Goal: Task Accomplishment & Management: Use online tool/utility

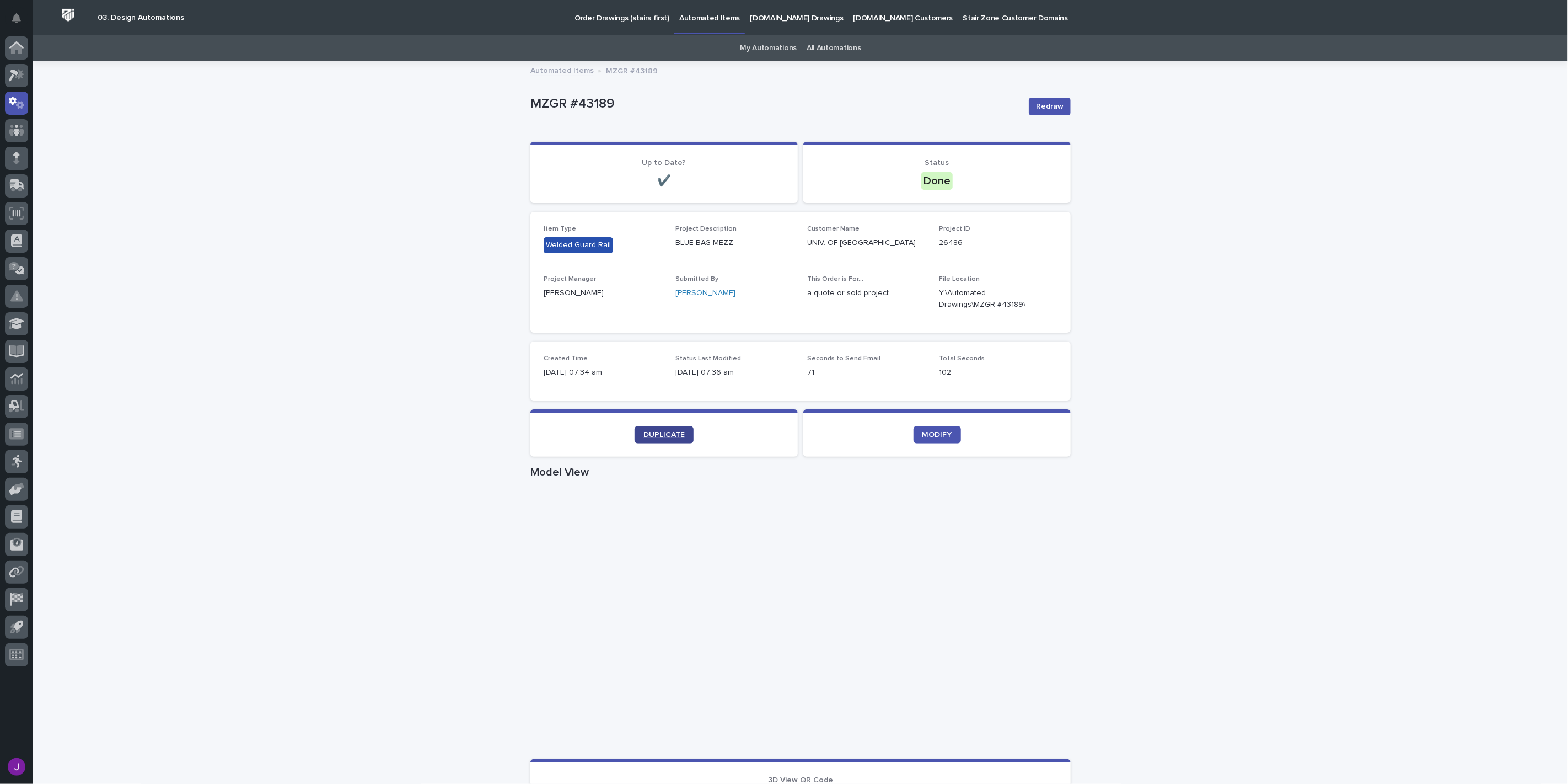
click at [670, 434] on span "DUPLICATE" at bounding box center [664, 435] width 41 height 8
click at [1040, 301] on icon "button" at bounding box center [1044, 299] width 9 height 9
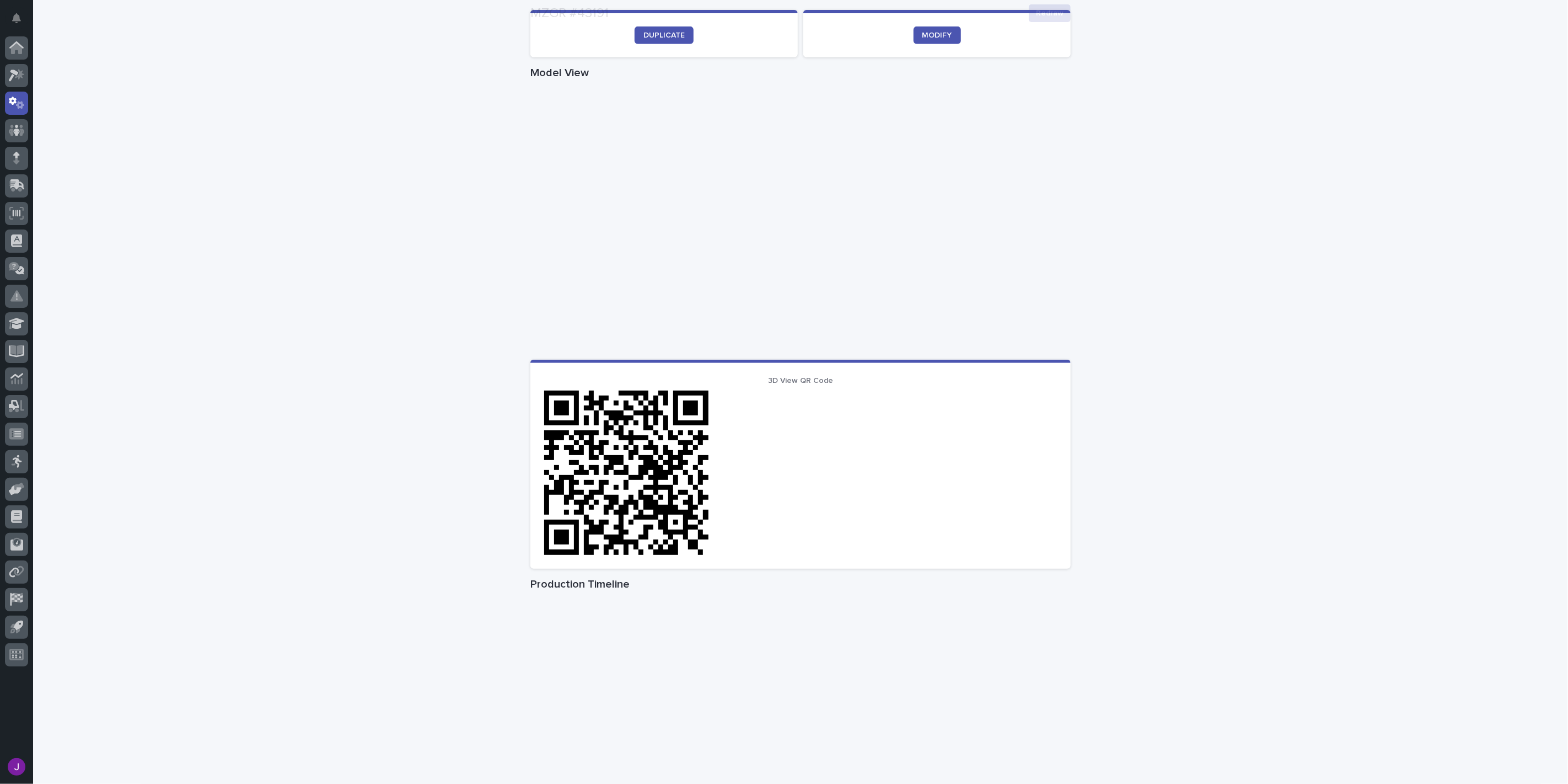
scroll to position [429, 0]
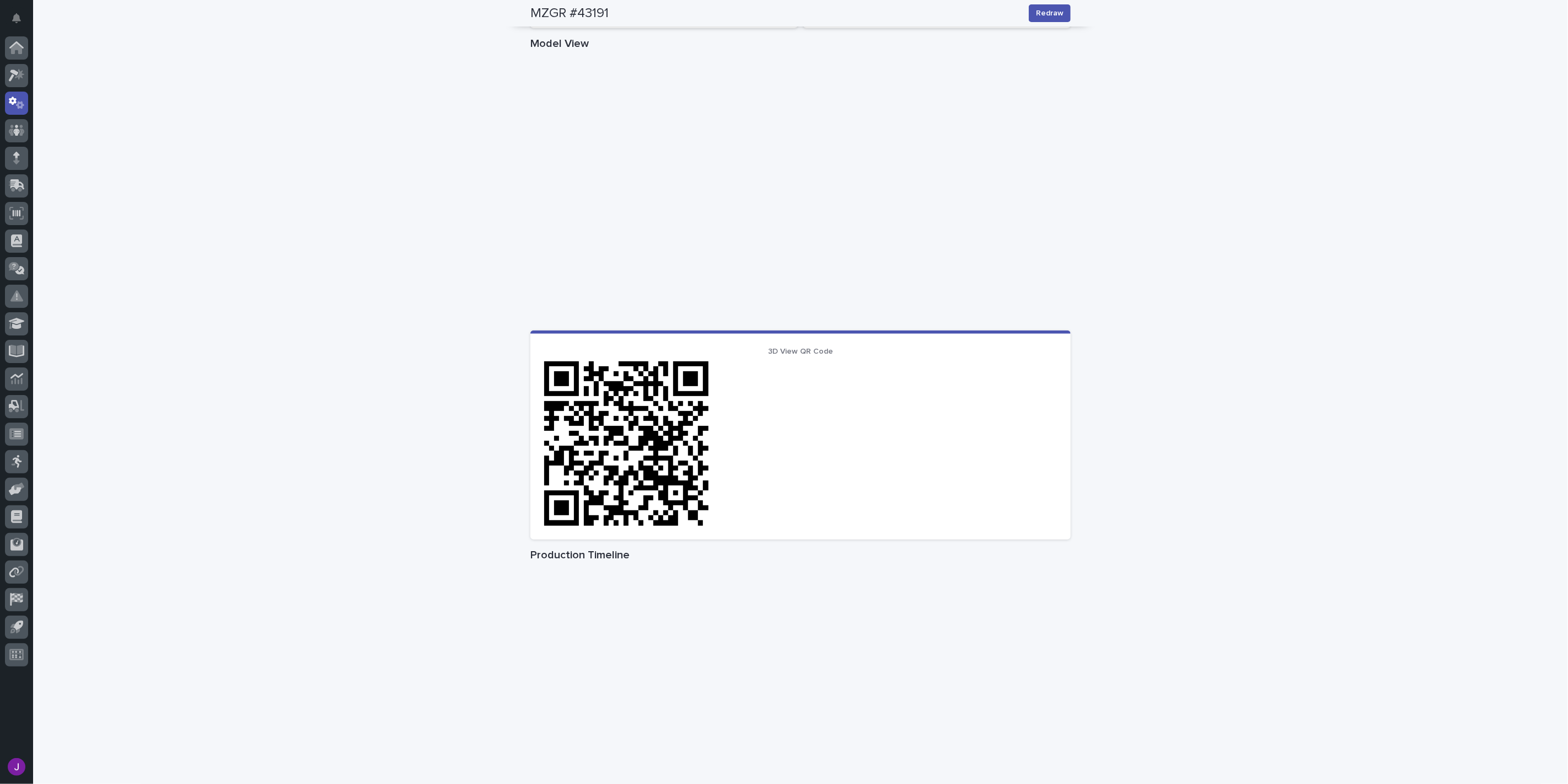
drag, startPoint x: 1184, startPoint y: 226, endPoint x: 1188, endPoint y: 234, distance: 8.9
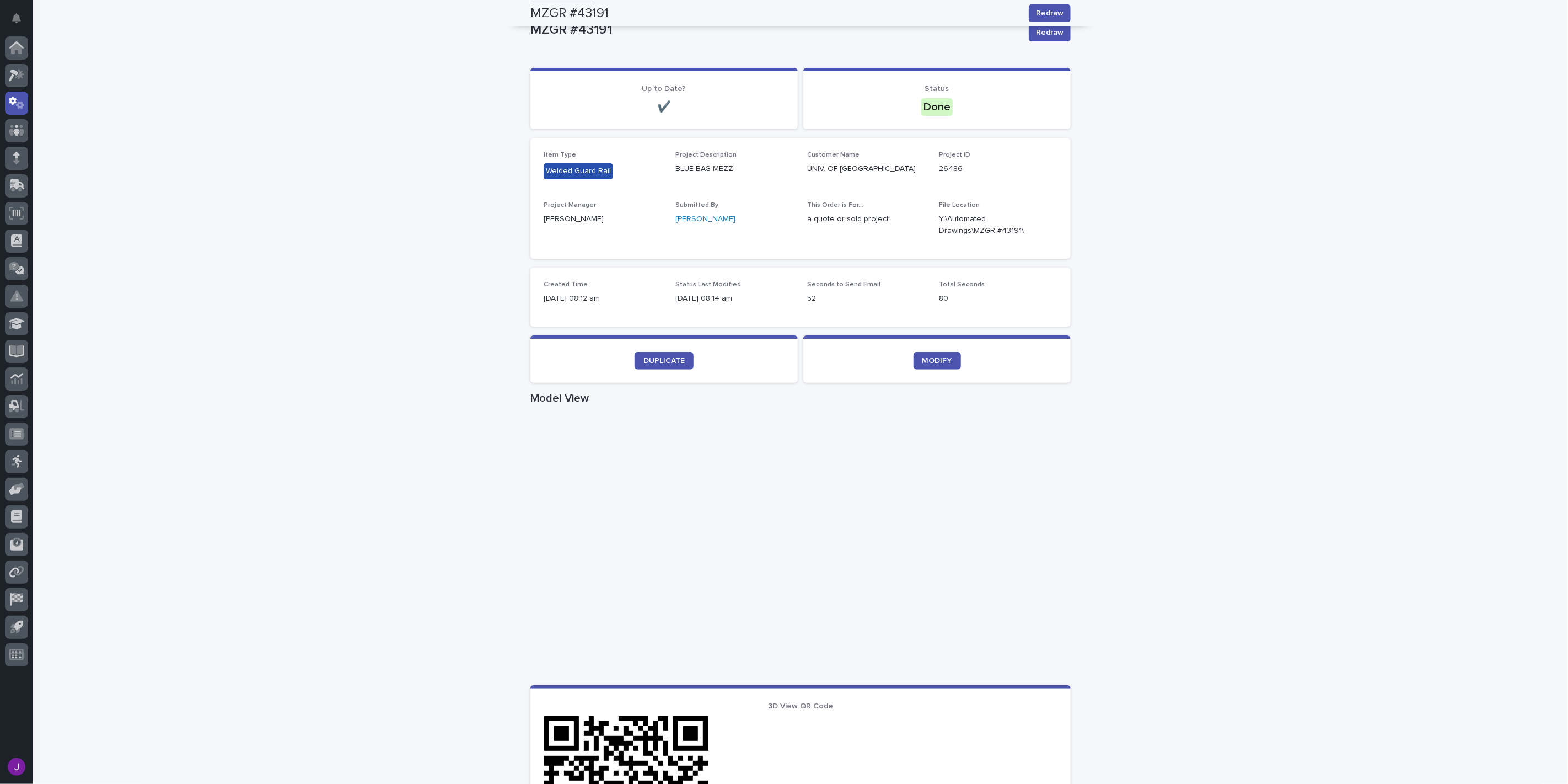
scroll to position [62, 0]
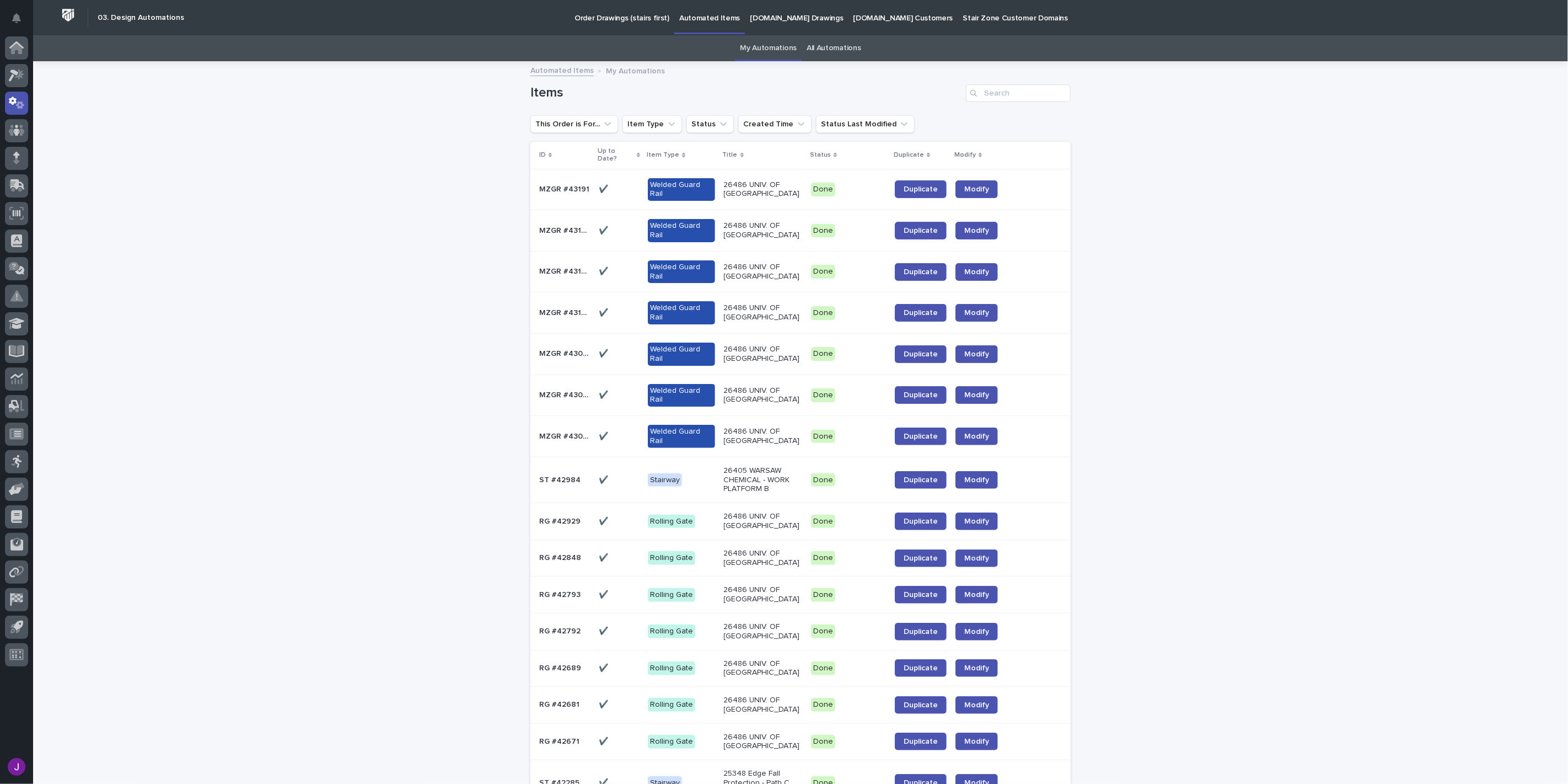
scroll to position [532, 0]
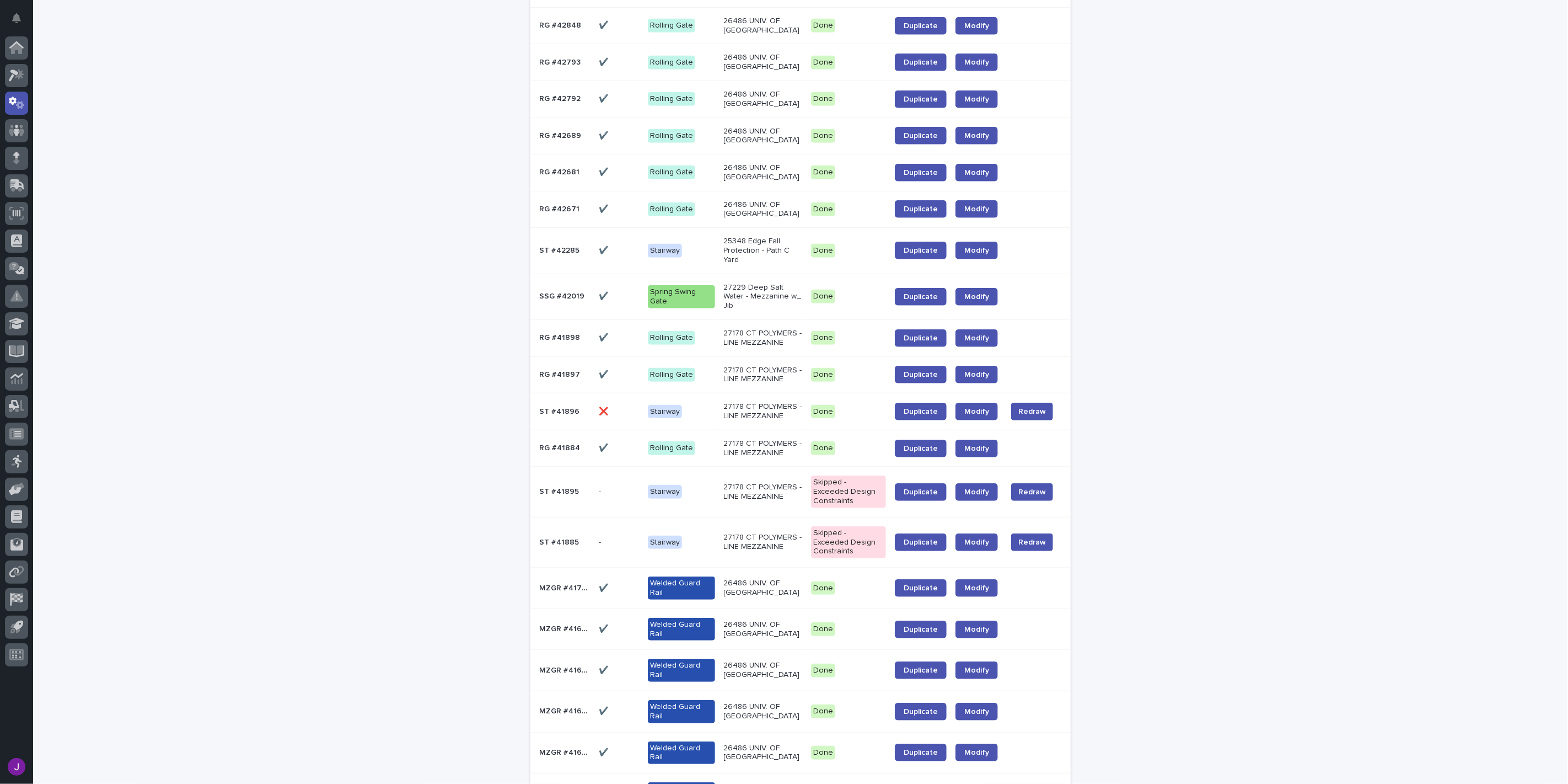
click at [599, 593] on p "✔️" at bounding box center [604, 587] width 11 height 11
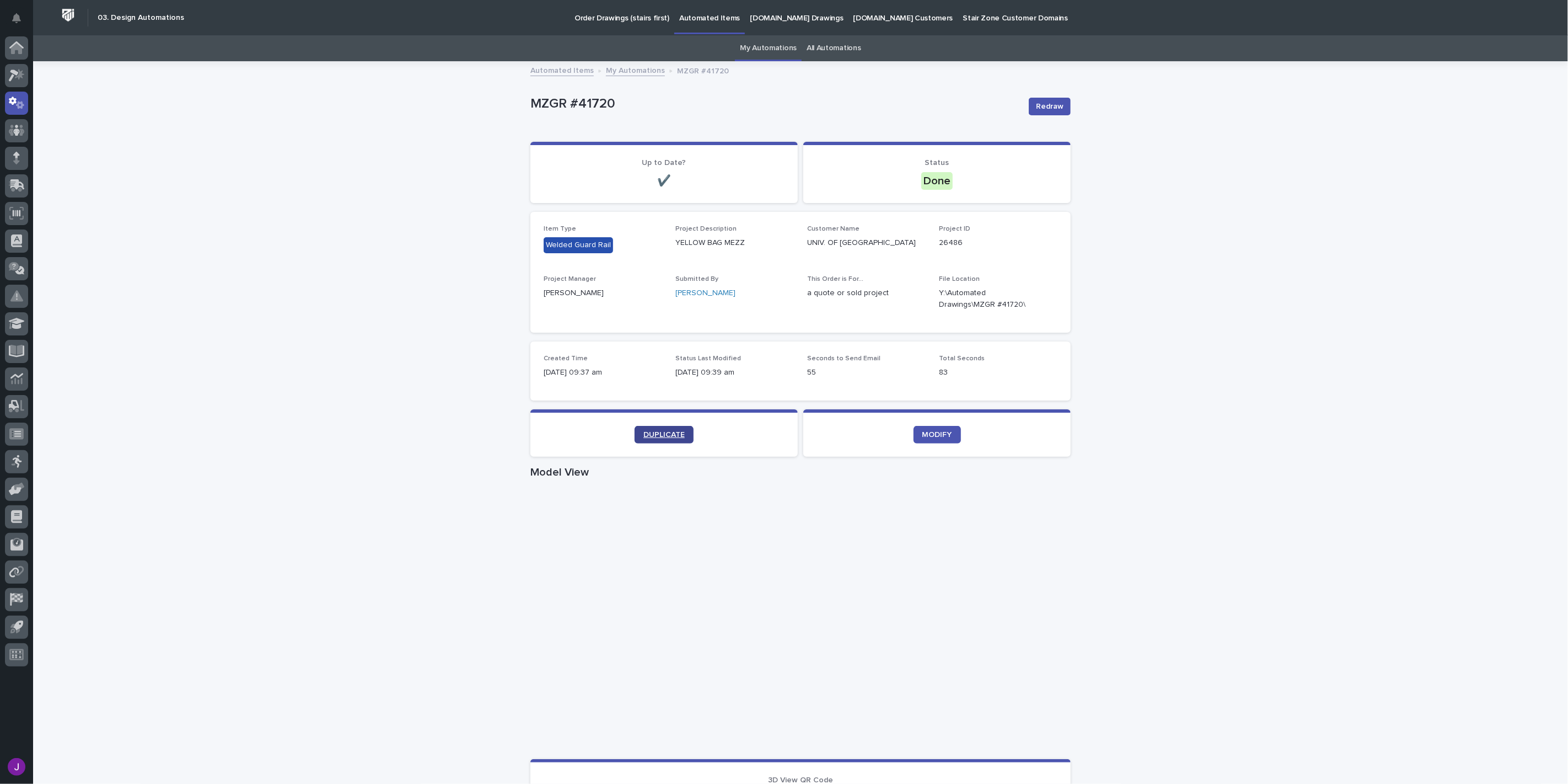
click at [659, 442] on link "DUPLICATE" at bounding box center [664, 434] width 59 height 17
